Goal: Check status

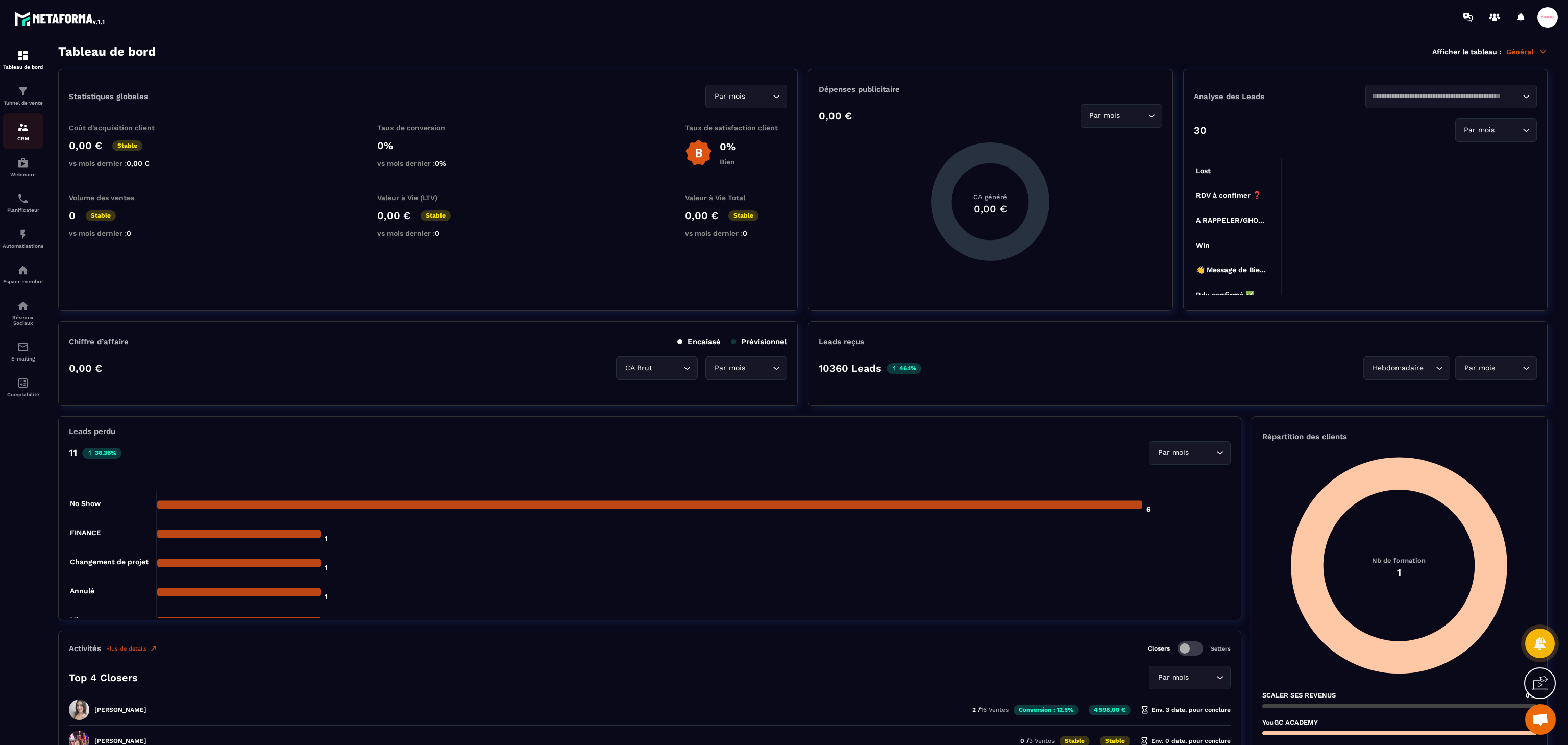
click at [27, 130] on img at bounding box center [23, 127] width 12 height 12
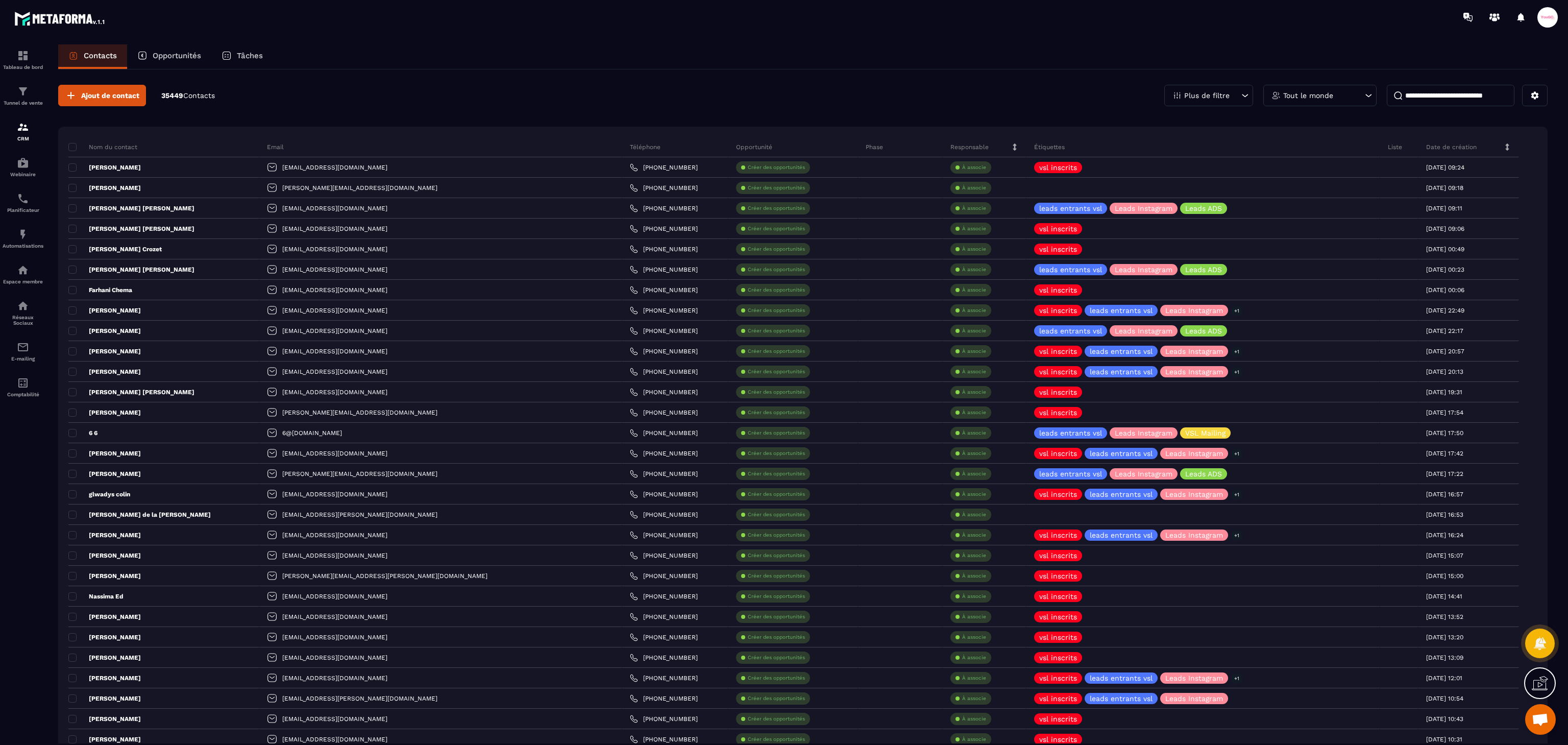
click at [176, 60] on p "Opportunités" at bounding box center [177, 55] width 49 height 9
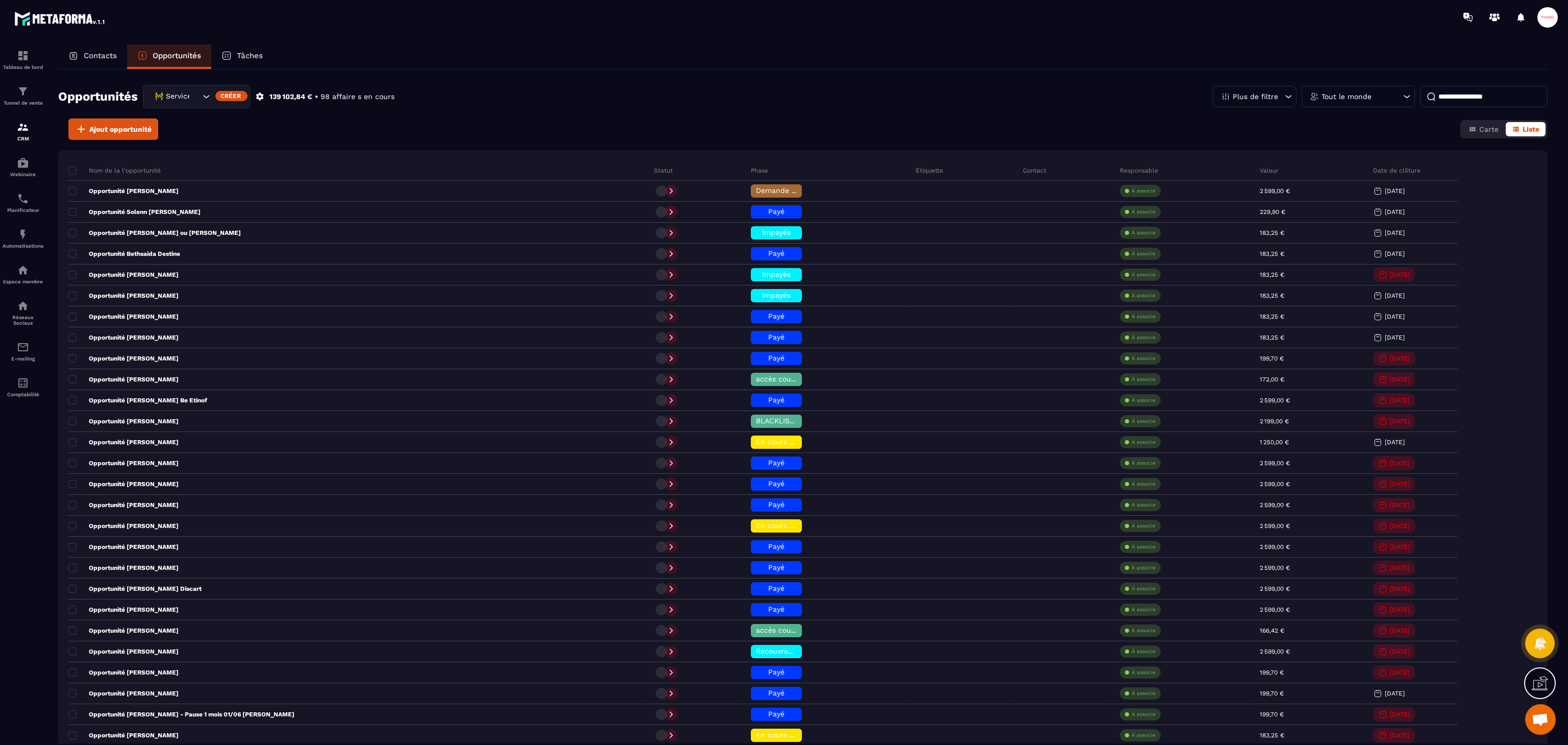
click at [199, 104] on div "🚧 Service Client" at bounding box center [196, 96] width 107 height 24
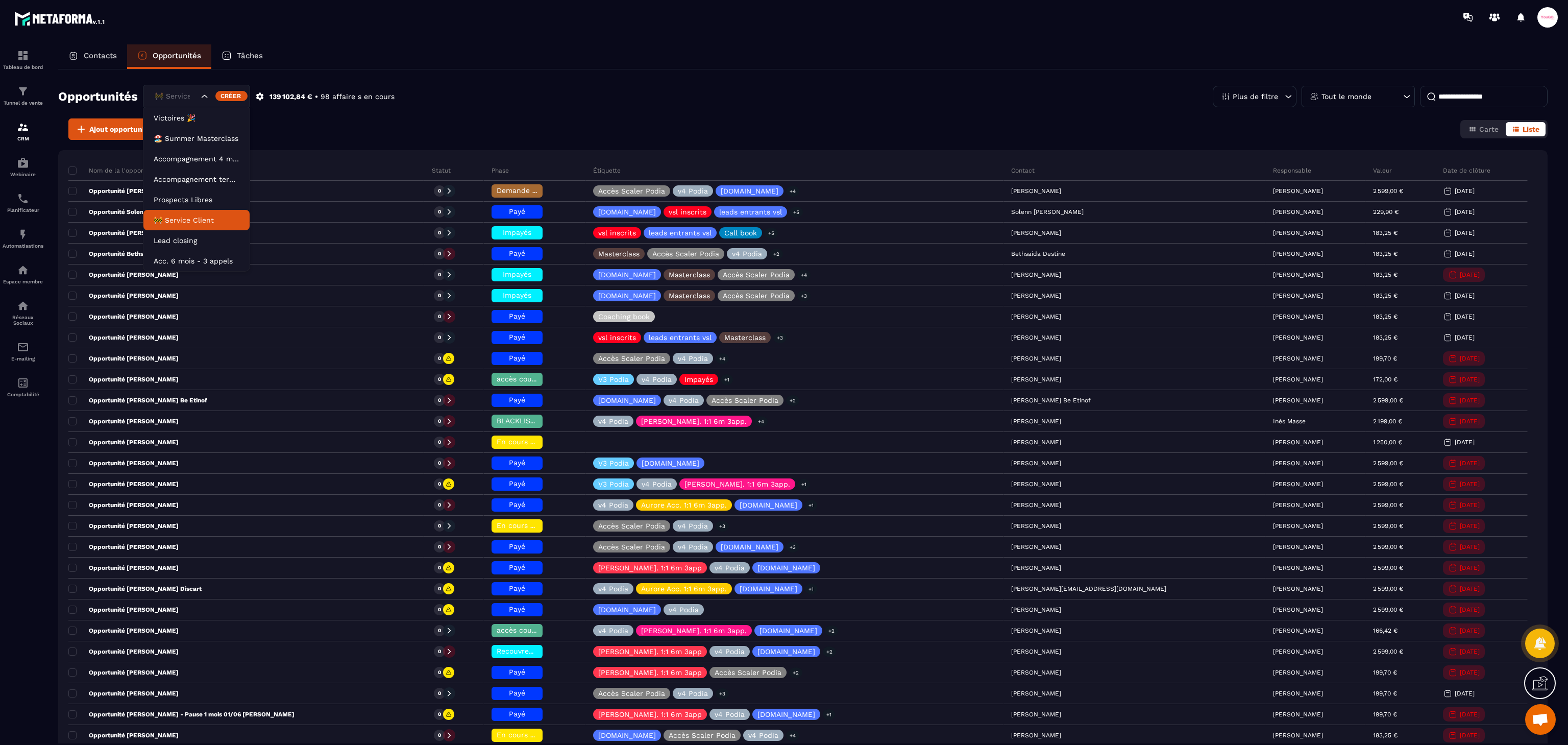
click at [176, 215] on p "🚧 Service Client" at bounding box center [196, 219] width 86 height 10
click at [1468, 126] on icon "button" at bounding box center [1472, 129] width 8 height 8
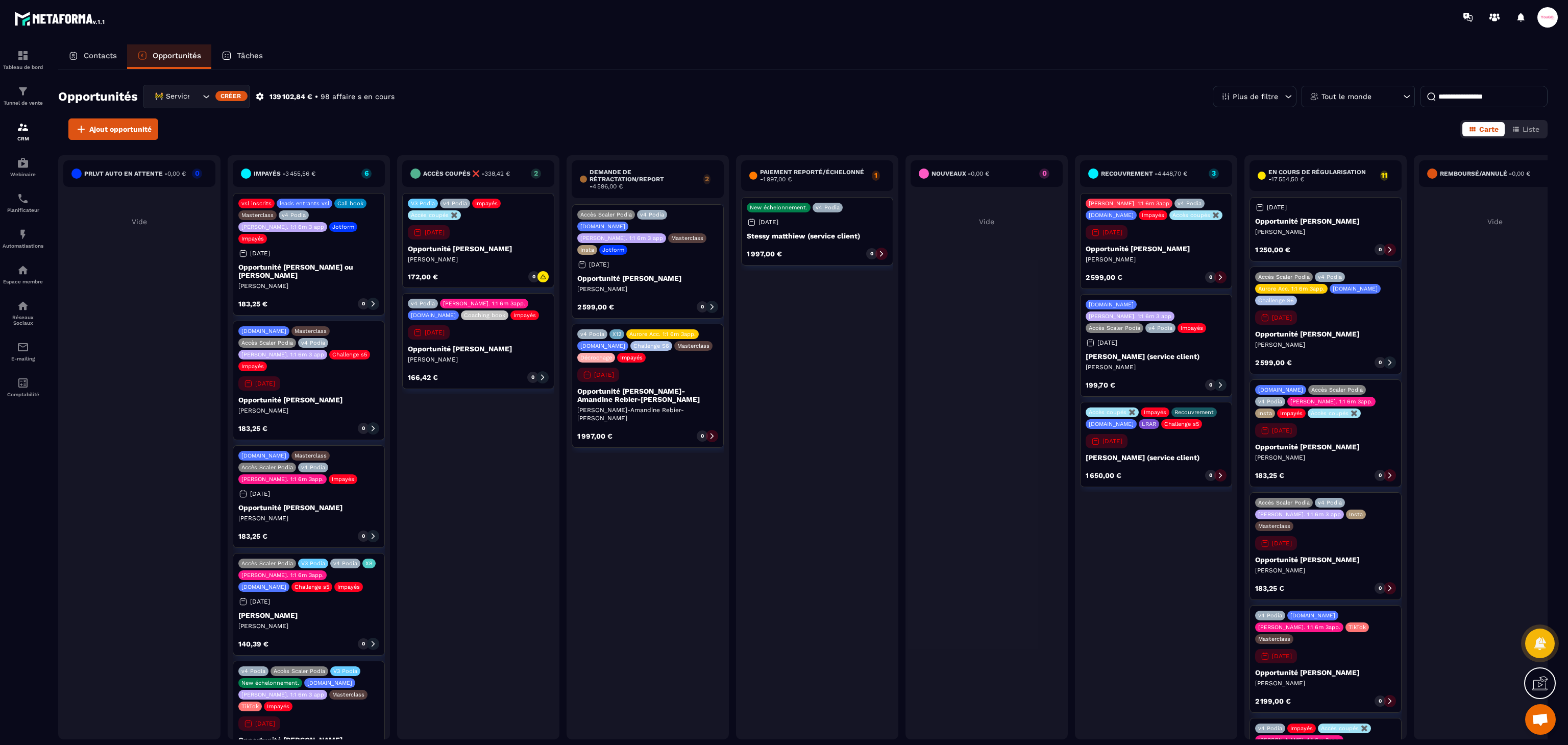
click at [542, 381] on icon at bounding box center [542, 377] width 7 height 7
click at [485, 344] on div "v4 [PERSON_NAME]. 1:1 6m 3app. [DOMAIN_NAME] Coaching book Impayés [DATE] Oppor…" at bounding box center [478, 341] width 152 height 96
click at [1515, 124] on button "Liste" at bounding box center [1525, 129] width 39 height 14
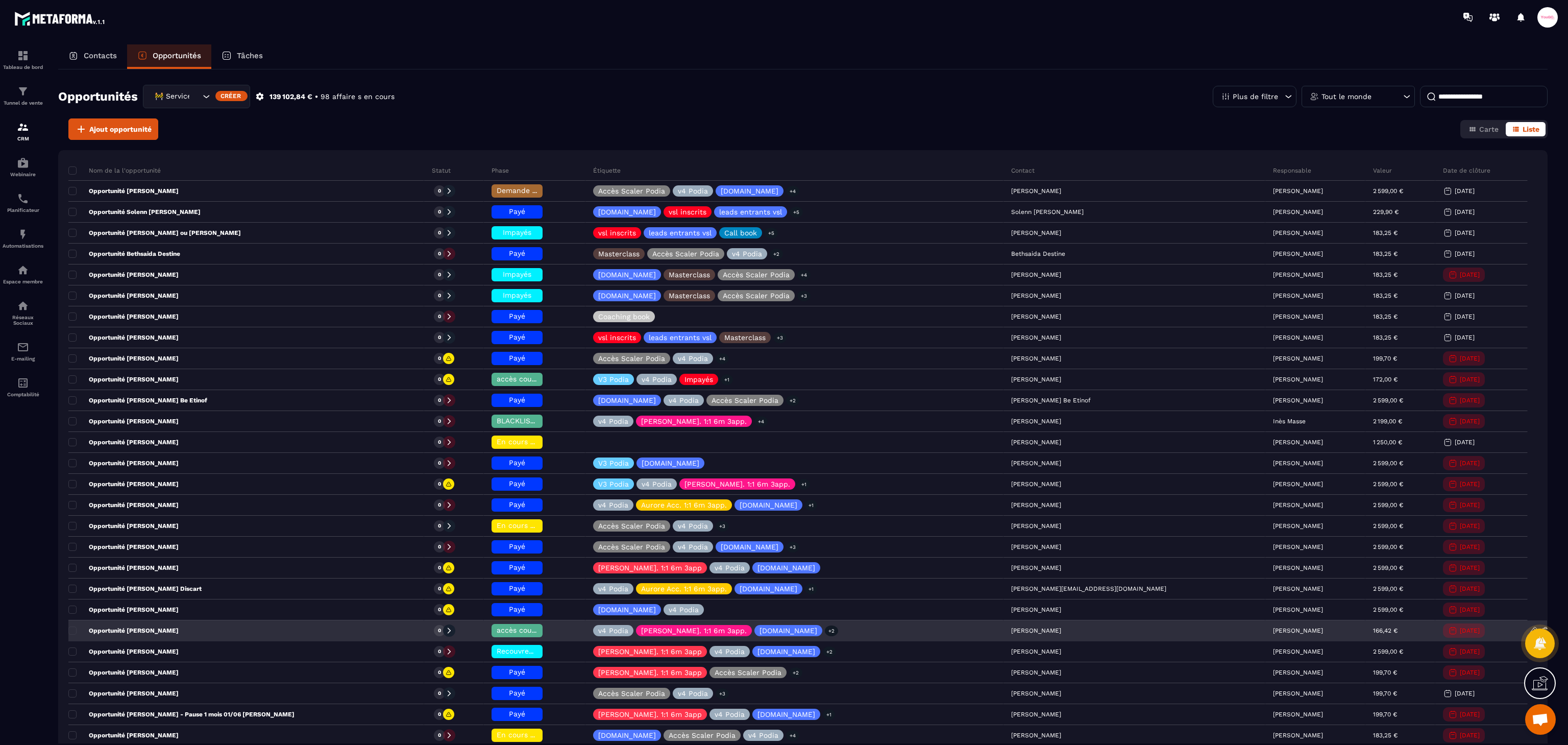
click at [555, 633] on span "accès coupés ❌" at bounding box center [525, 630] width 58 height 8
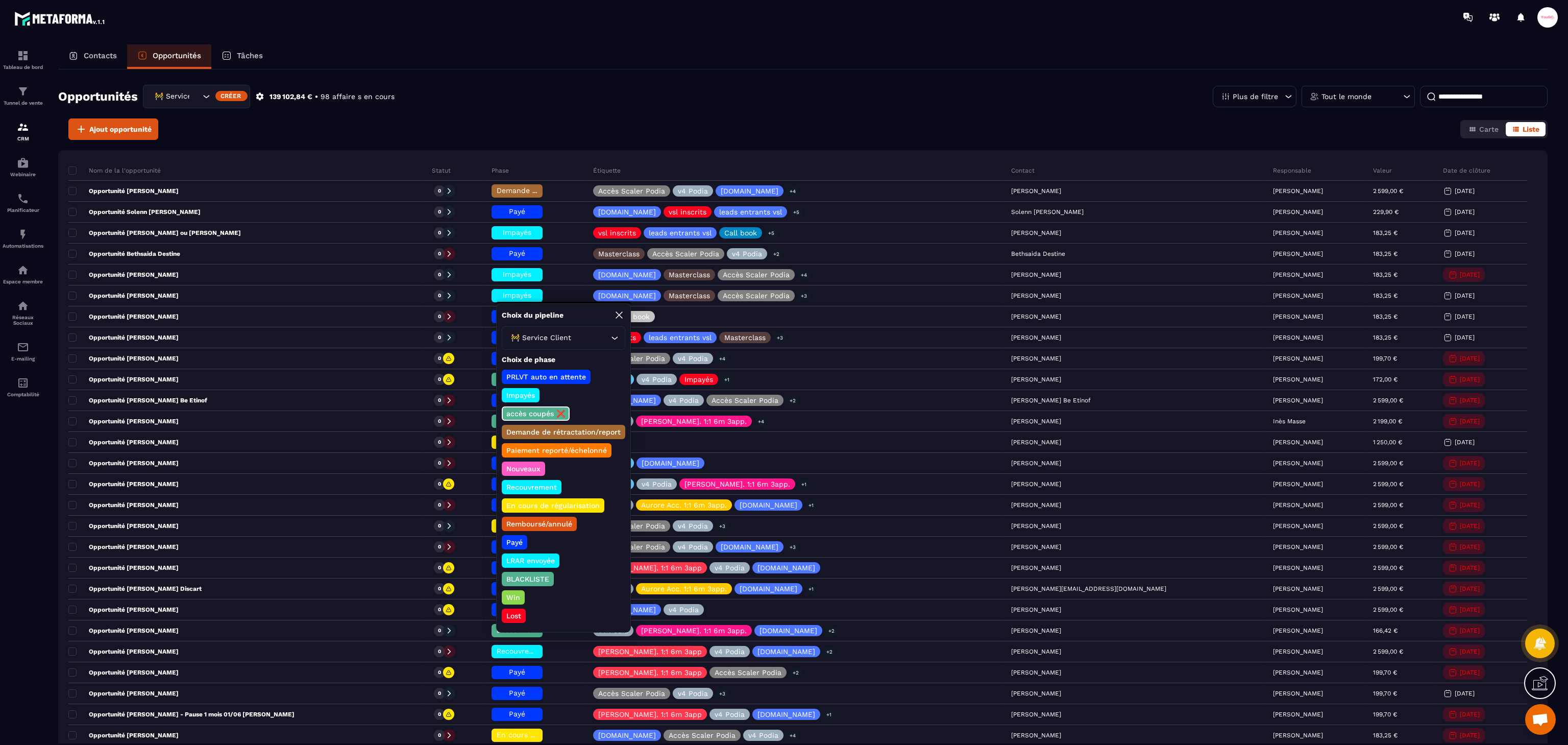
click at [522, 539] on p "Payé" at bounding box center [515, 542] width 20 height 10
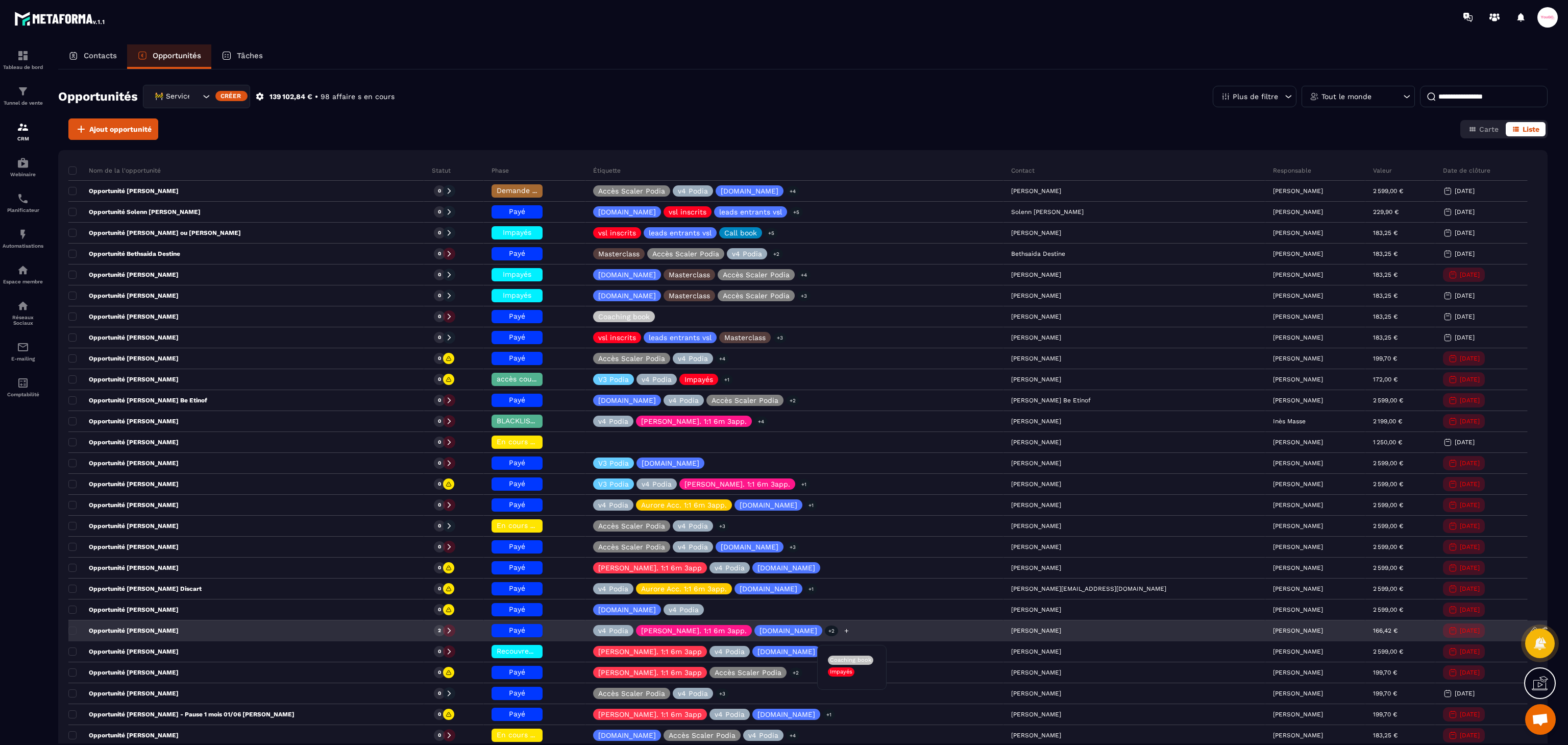
click at [838, 637] on p "+2" at bounding box center [831, 630] width 13 height 11
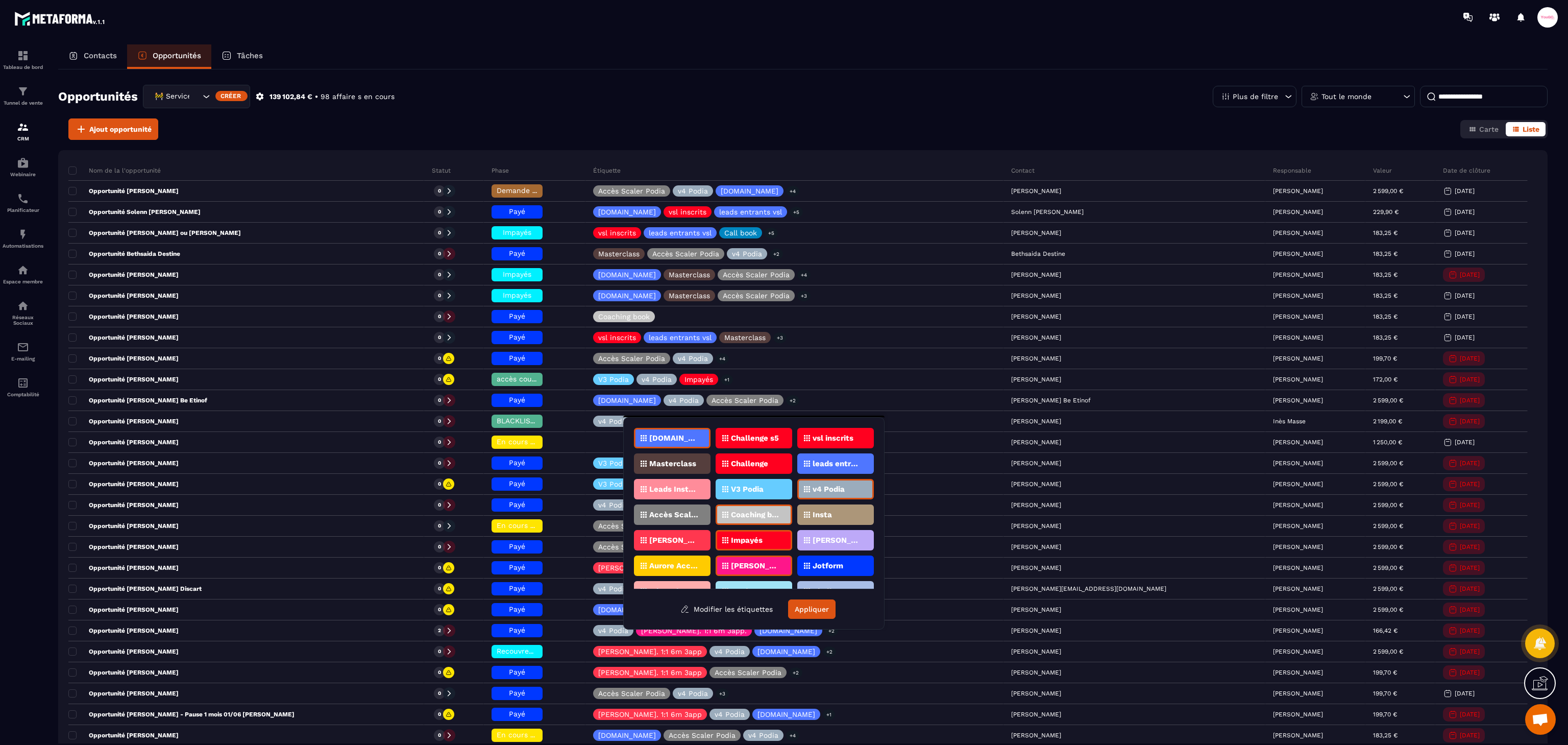
click at [753, 544] on div "Impayés" at bounding box center [754, 540] width 77 height 20
click at [826, 607] on button "Appliquer" at bounding box center [811, 609] width 48 height 20
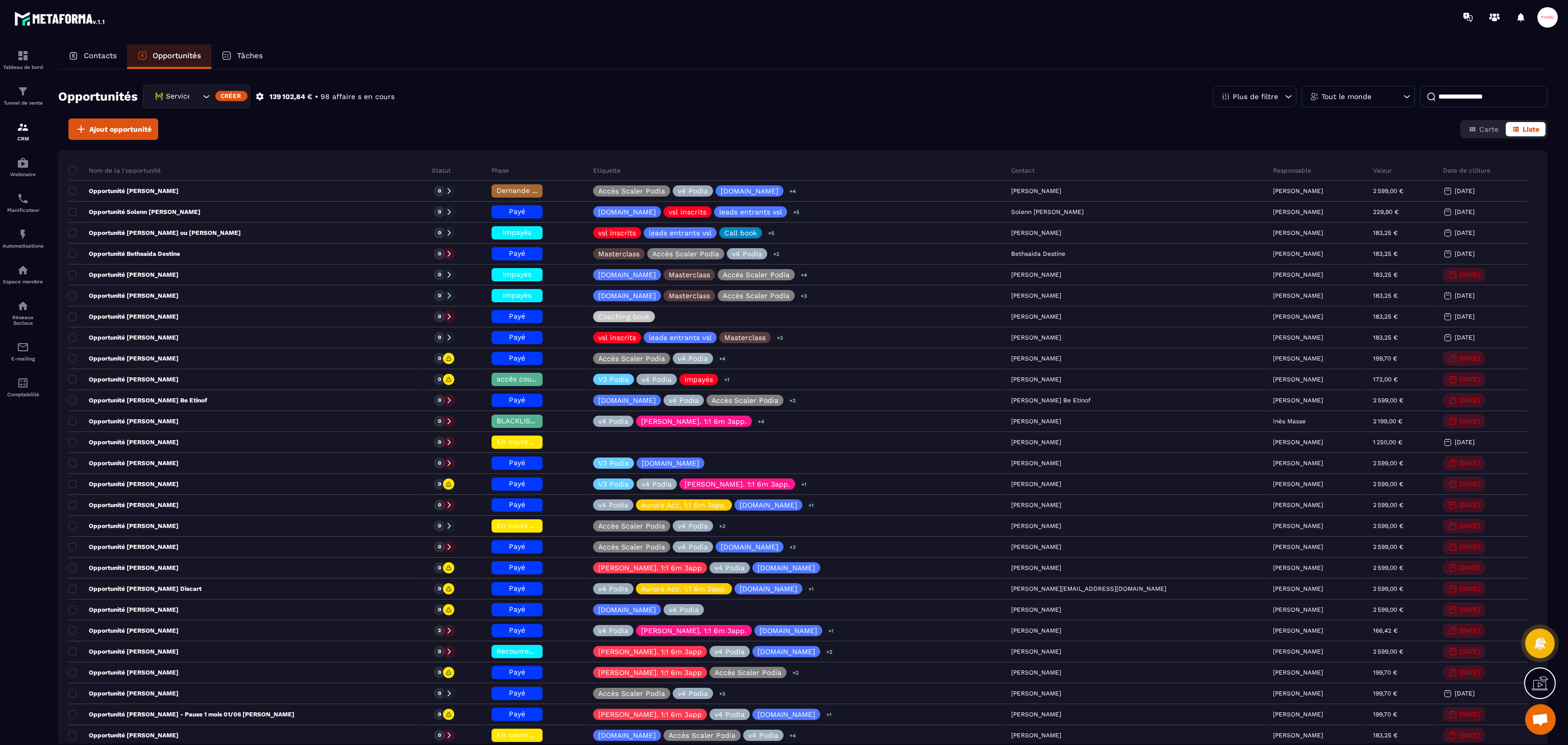
click at [1448, 101] on input at bounding box center [1483, 96] width 127 height 21
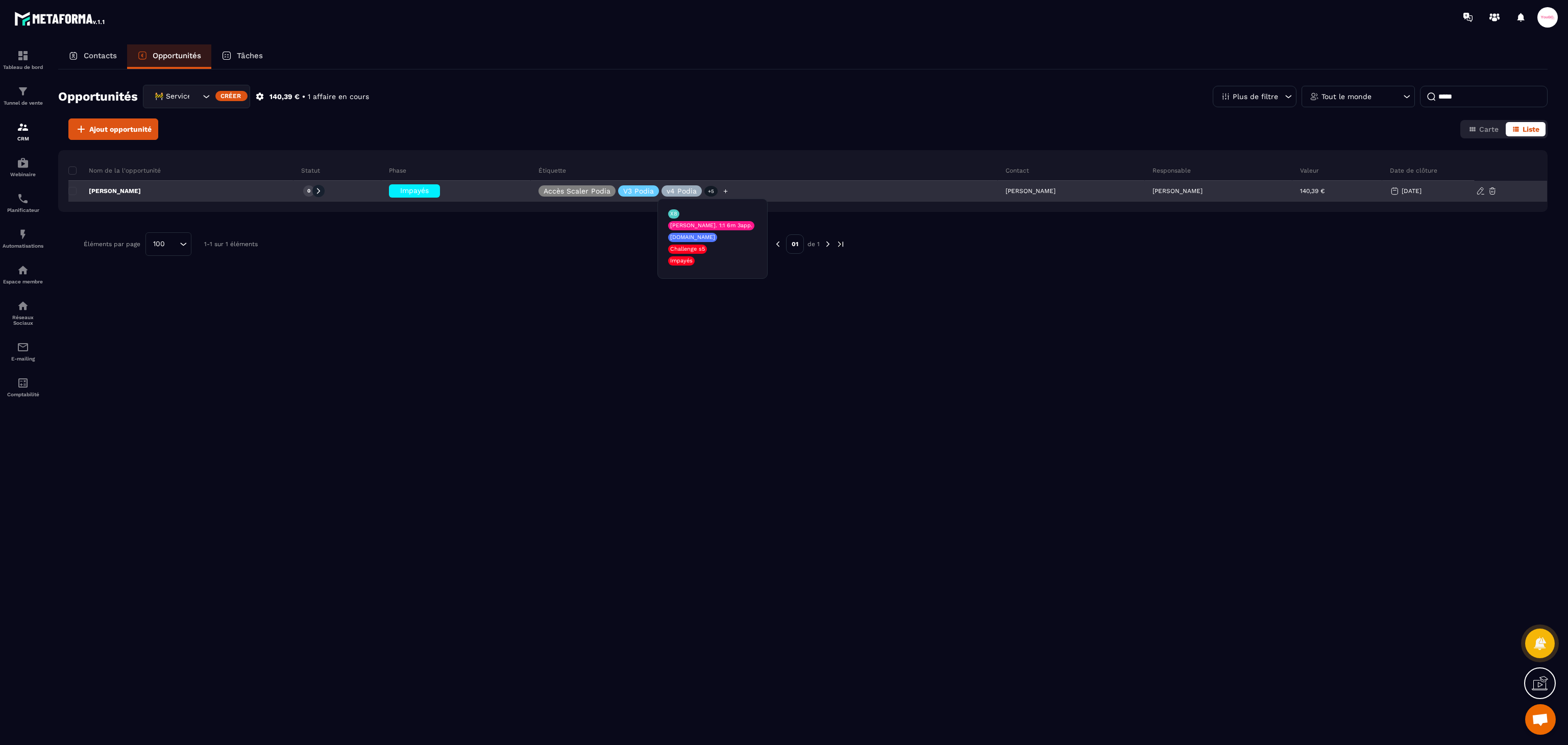
click at [707, 195] on p "+5" at bounding box center [710, 191] width 13 height 11
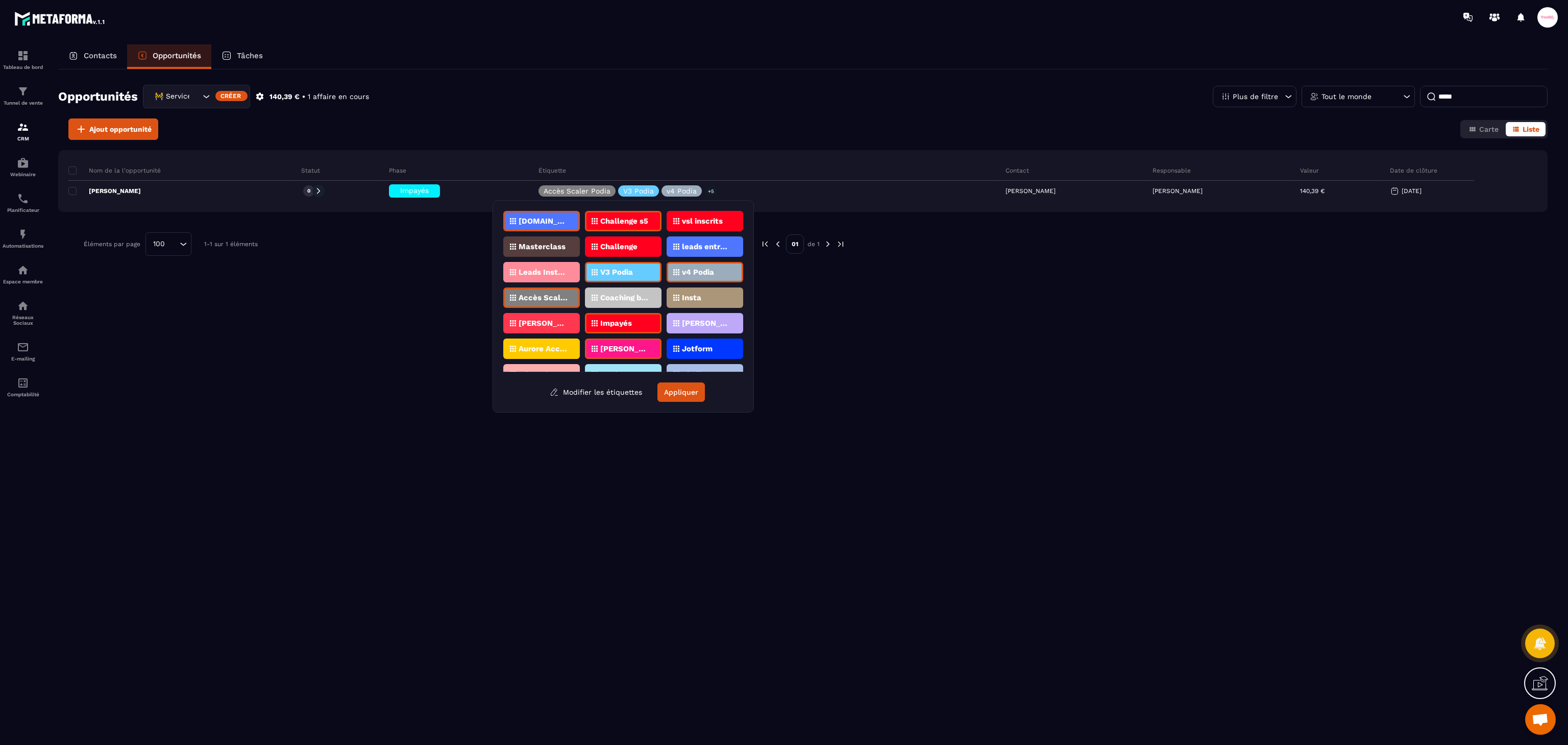
click at [611, 319] on p "Impayés" at bounding box center [616, 322] width 32 height 7
click at [681, 398] on button "Appliquer" at bounding box center [681, 392] width 48 height 20
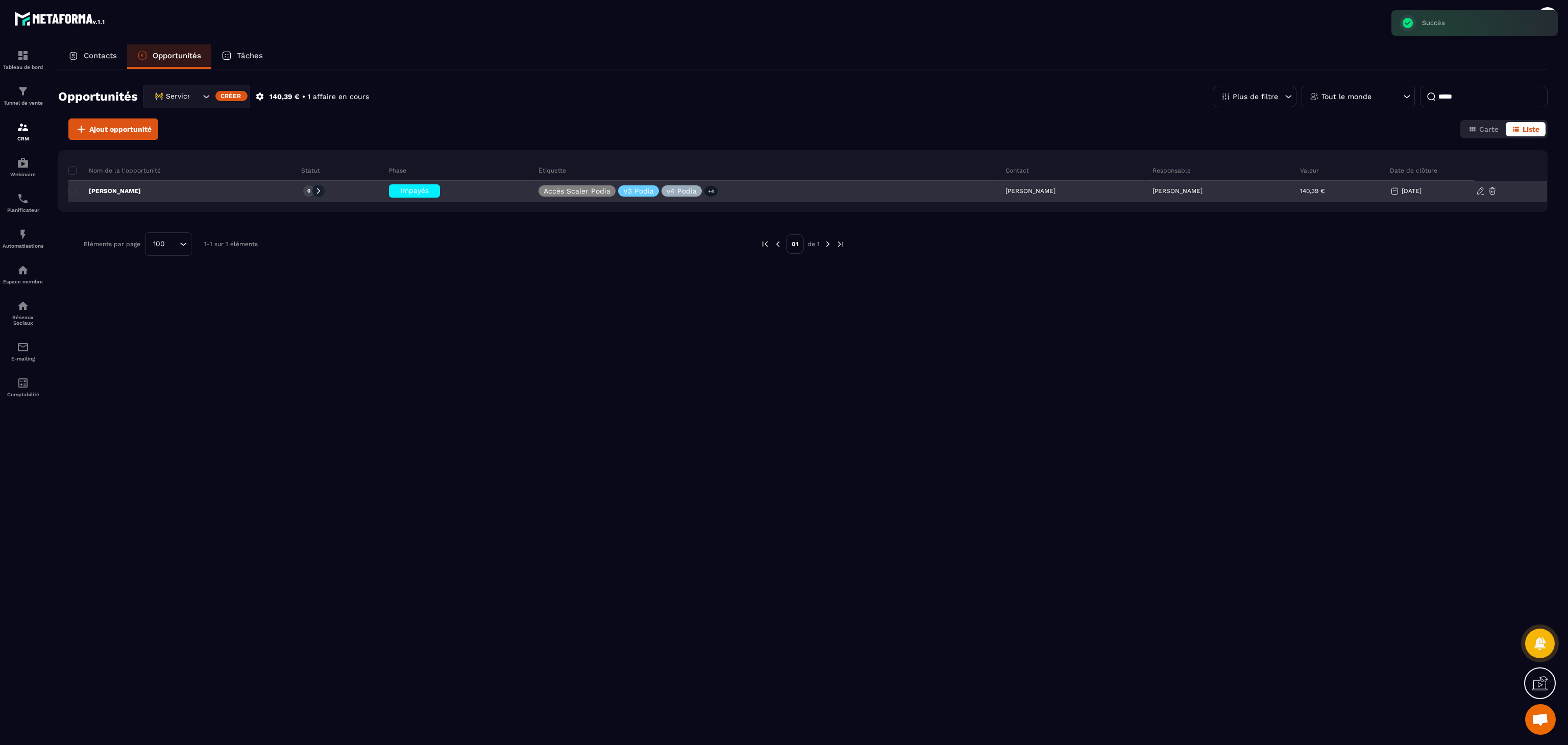
click at [404, 193] on span "Impayés" at bounding box center [415, 190] width 29 height 8
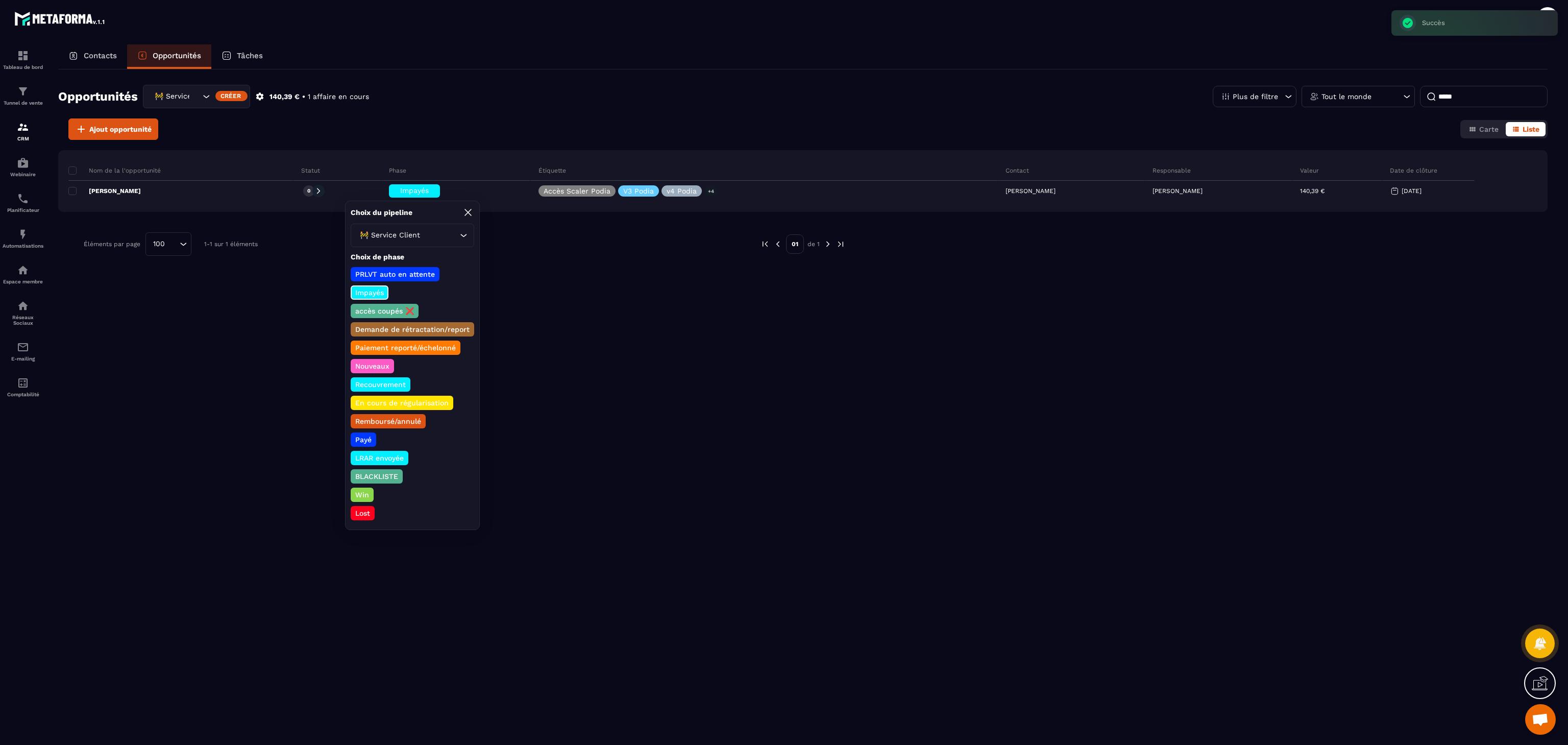
click at [368, 439] on p "Payé" at bounding box center [363, 439] width 20 height 10
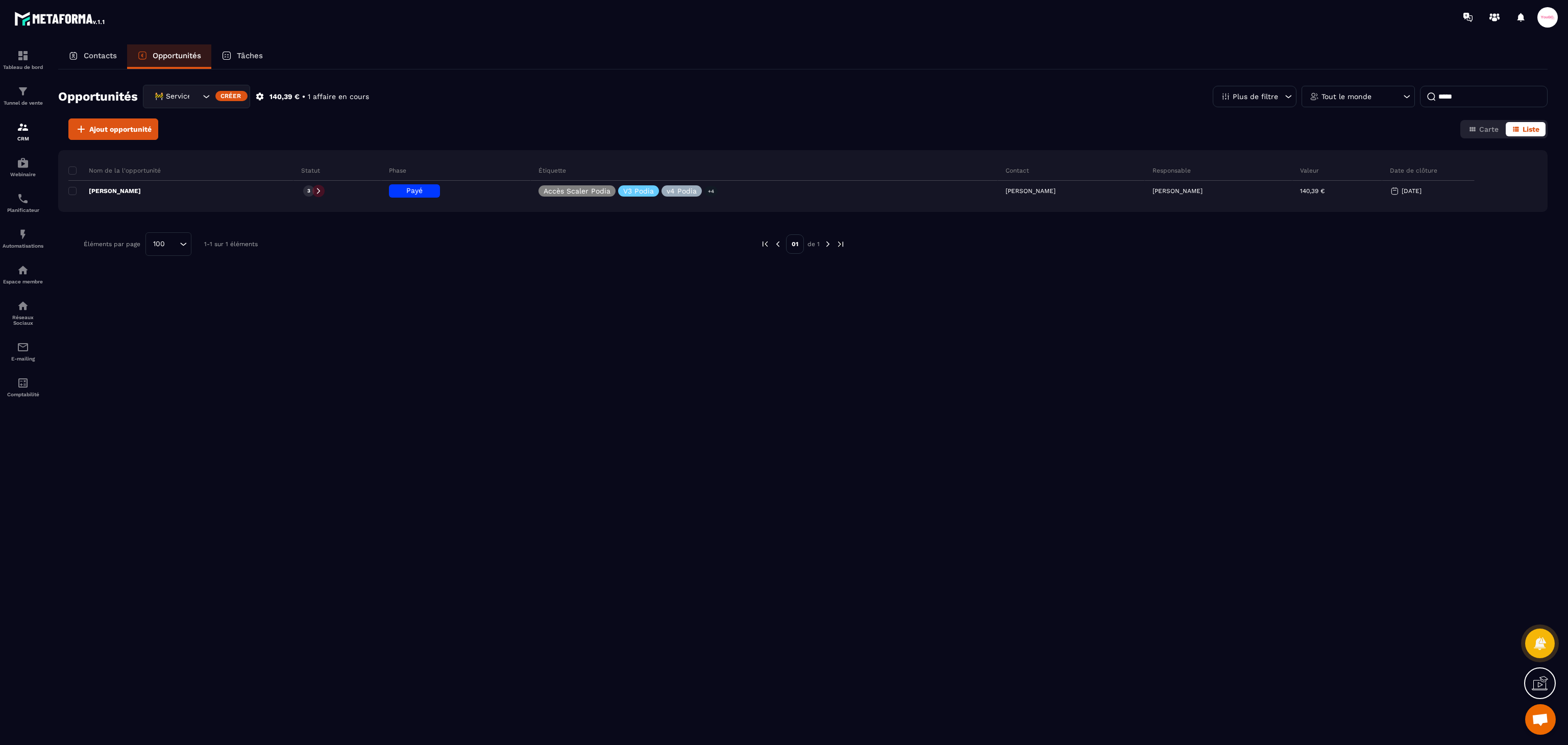
click at [1459, 98] on input "*****" at bounding box center [1483, 96] width 127 height 21
drag, startPoint x: 1475, startPoint y: 98, endPoint x: 1380, endPoint y: 98, distance: 95.0
click at [1380, 98] on div "Plus de filtre Tout le monde ******" at bounding box center [1380, 96] width 335 height 21
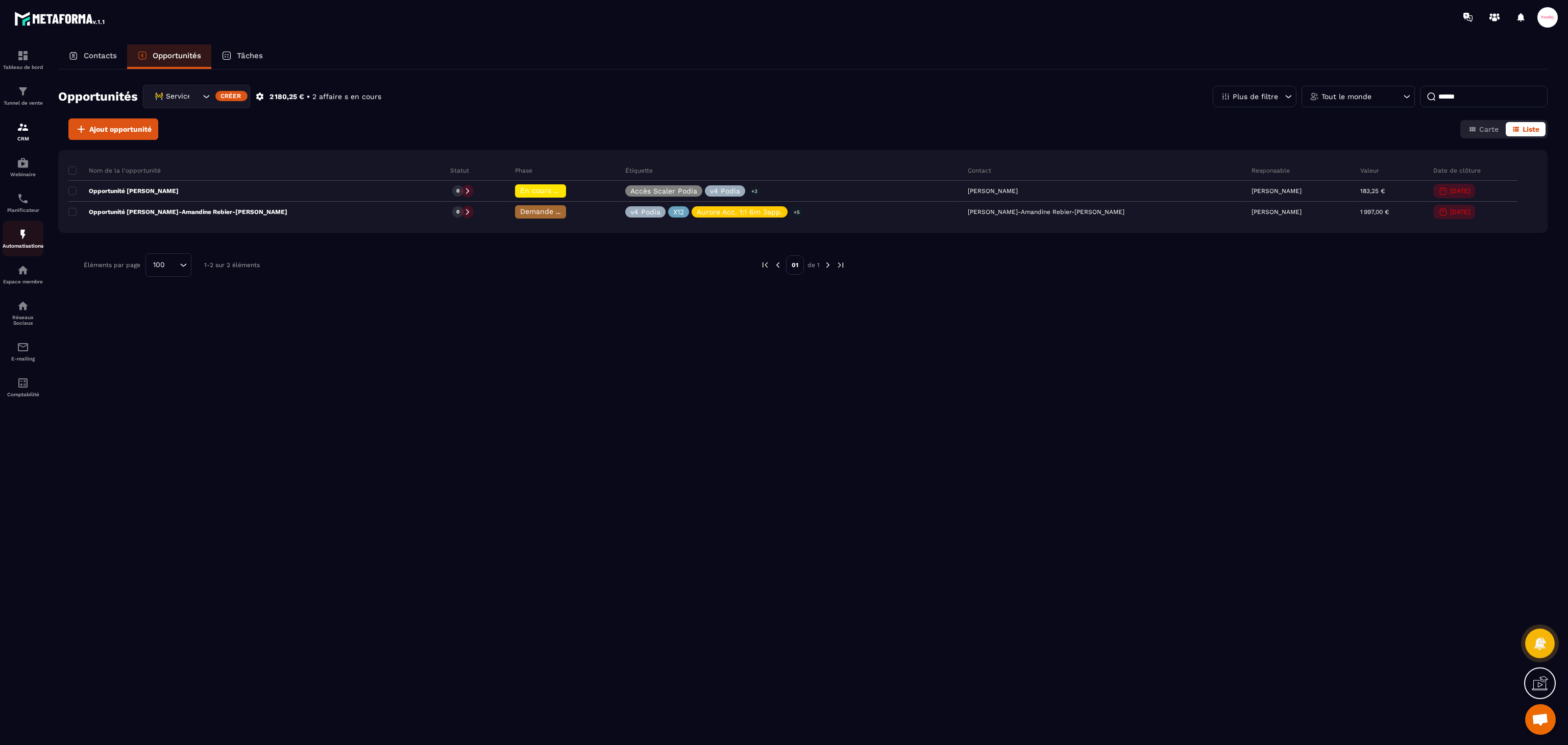
type input "******"
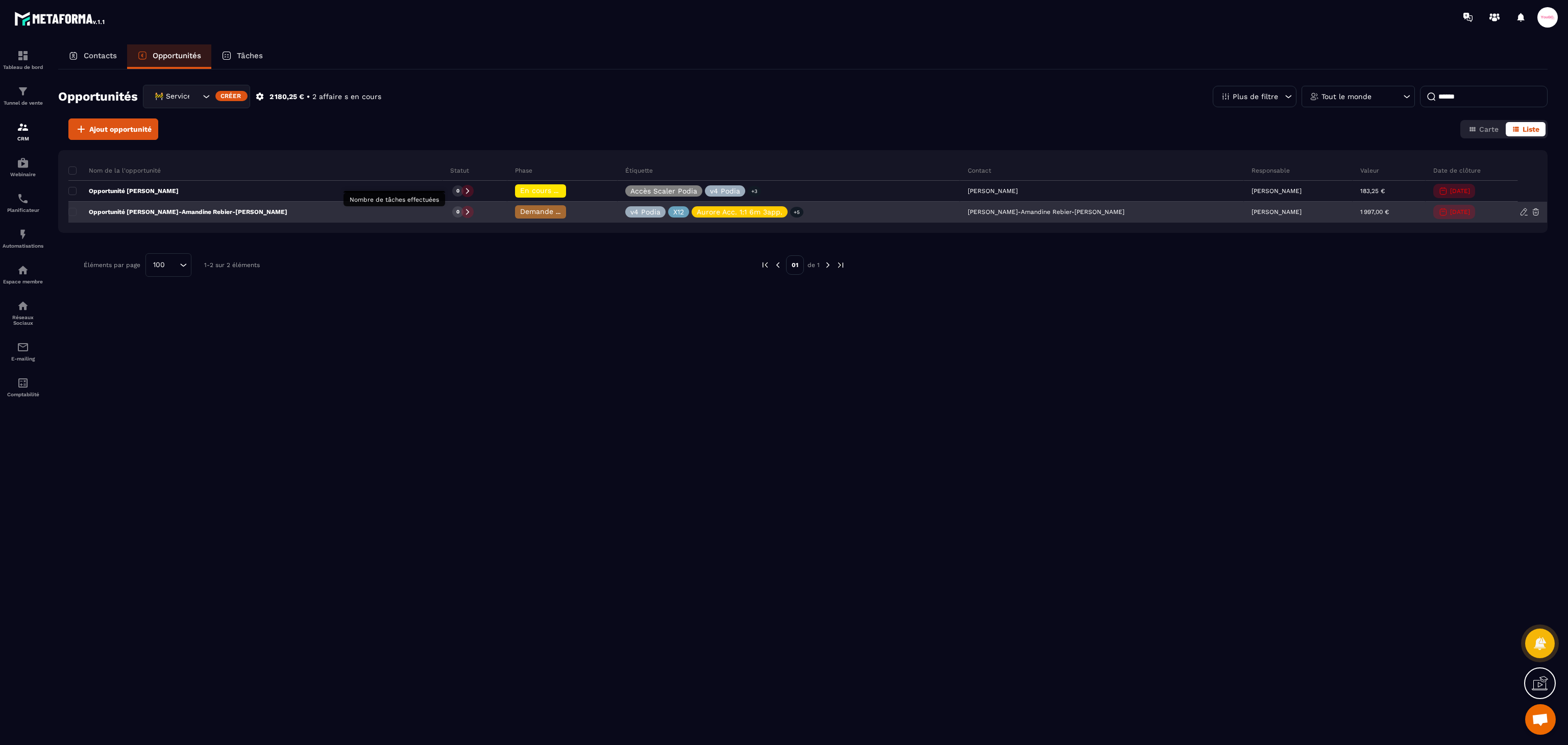
click at [456, 212] on p "0" at bounding box center [458, 212] width 3 height 7
